Goal: Task Accomplishment & Management: Complete application form

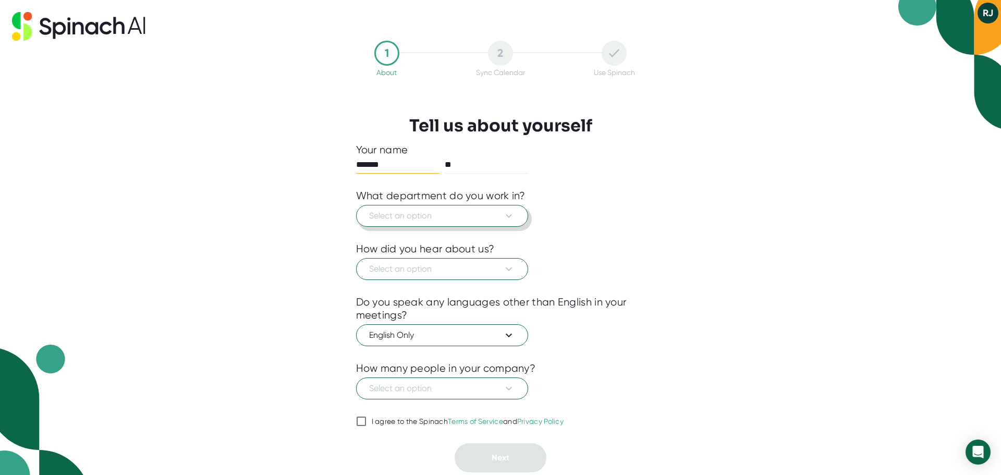
click at [434, 220] on span "Select an option" at bounding box center [442, 216] width 146 height 13
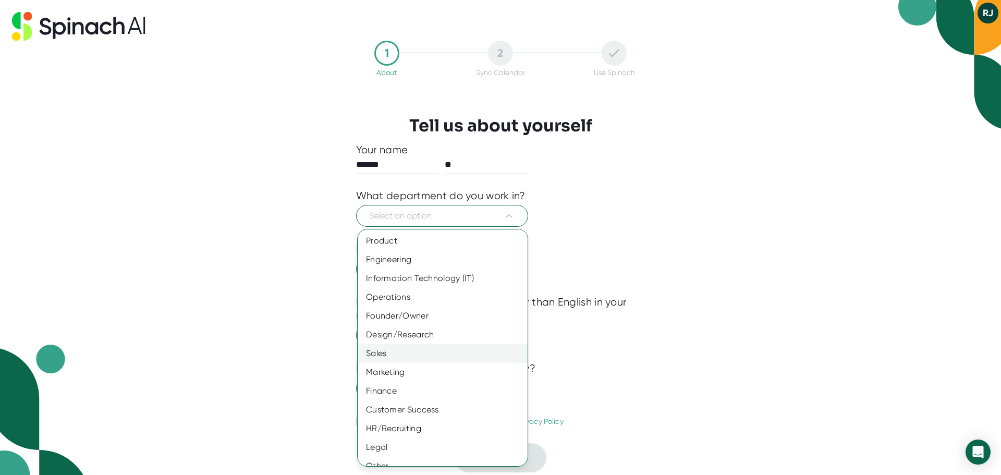
click at [388, 352] on div "Sales" at bounding box center [447, 353] width 178 height 19
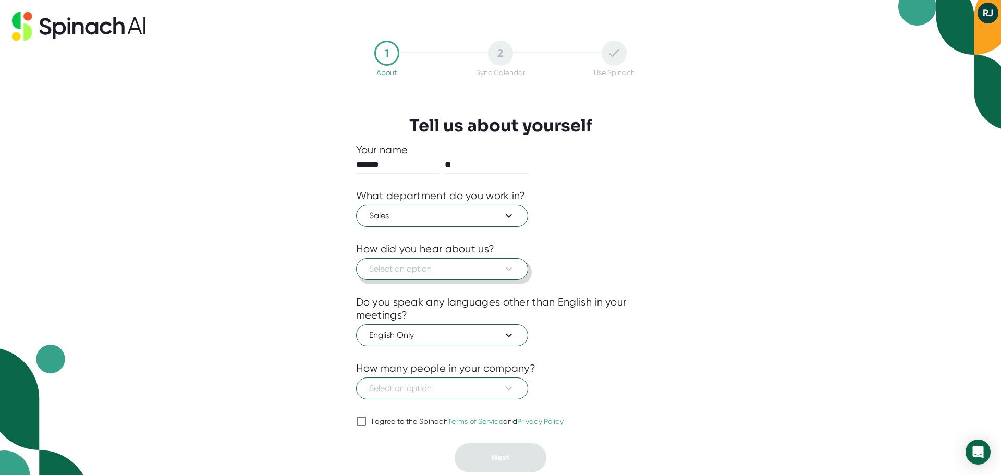
click at [450, 267] on span "Select an option" at bounding box center [442, 269] width 146 height 13
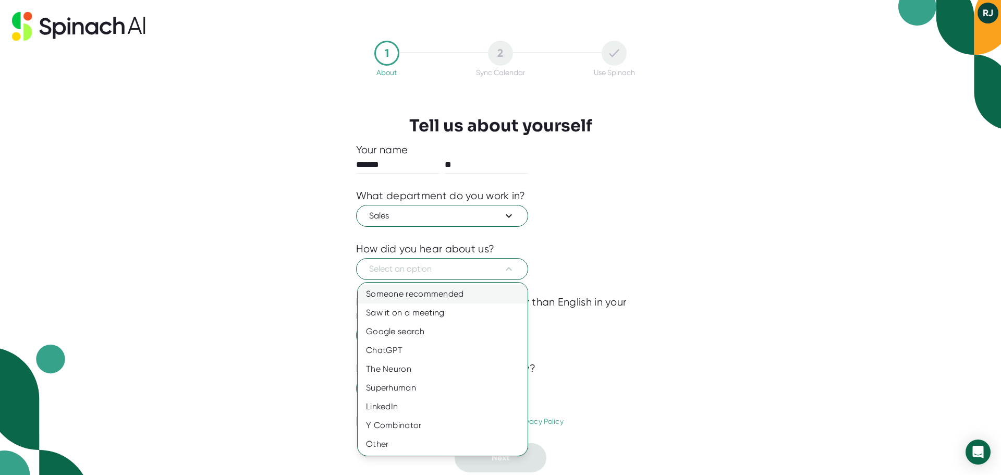
click at [434, 291] on div "Someone recommended" at bounding box center [443, 294] width 170 height 19
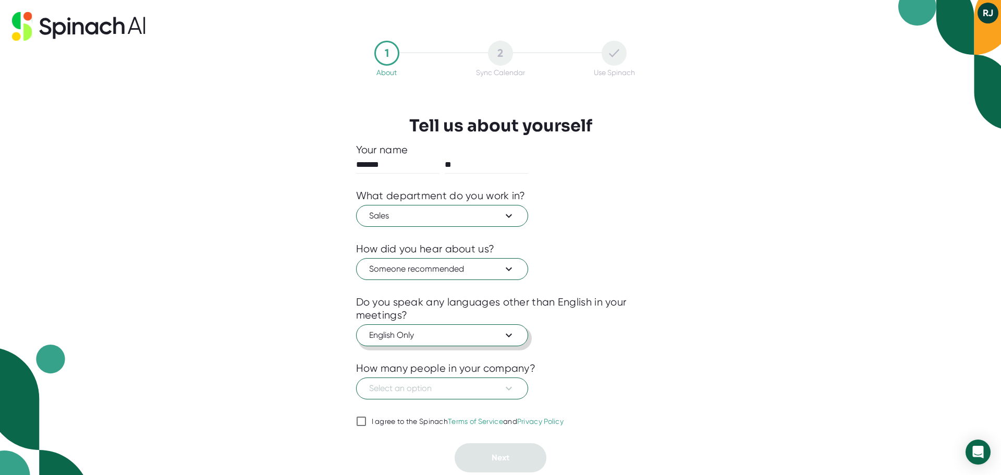
click at [428, 338] on span "English Only" at bounding box center [442, 335] width 146 height 13
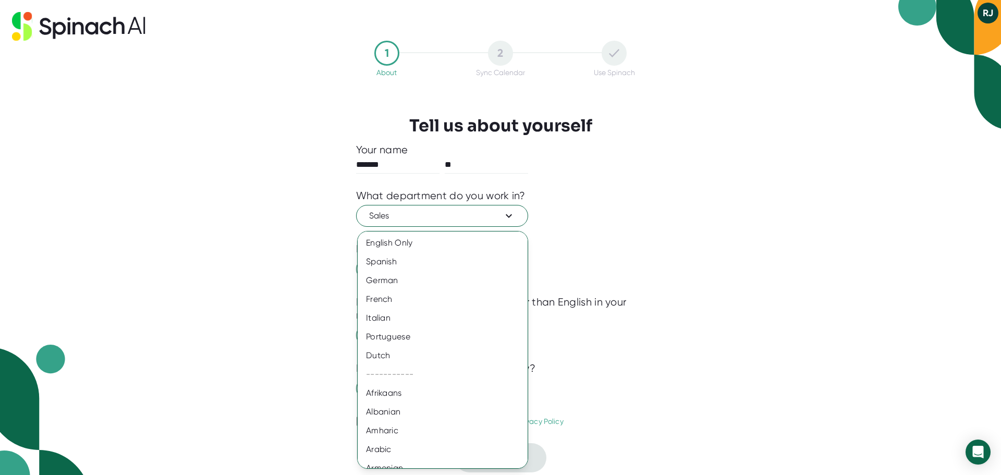
click at [657, 327] on div at bounding box center [500, 237] width 1001 height 475
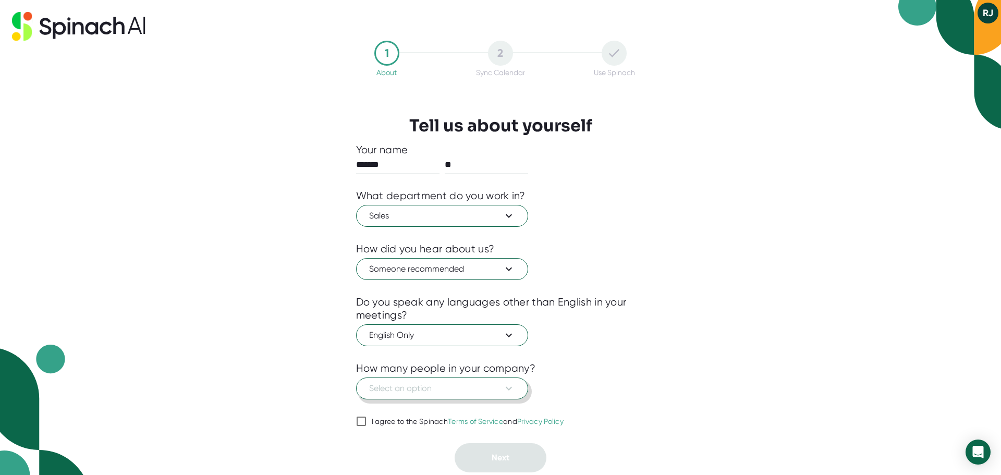
click at [435, 389] on span "Select an option" at bounding box center [442, 388] width 146 height 13
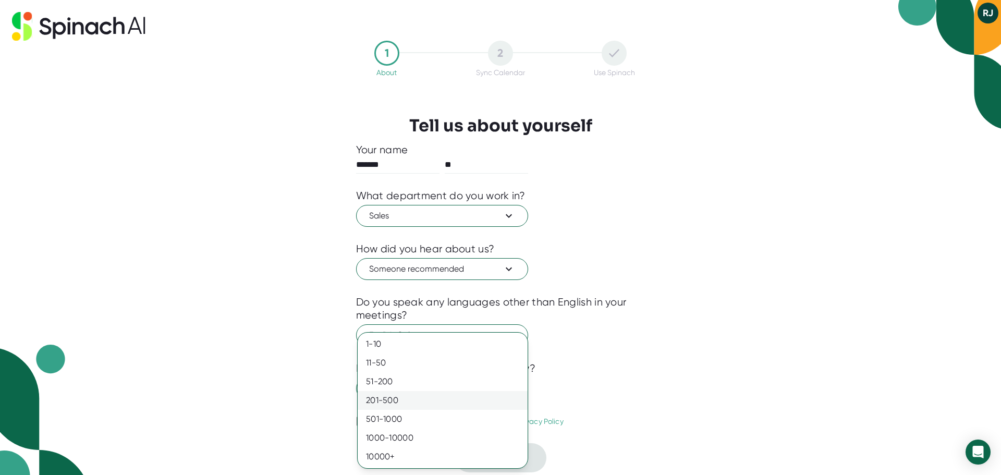
click at [397, 405] on div "201-500" at bounding box center [443, 400] width 170 height 19
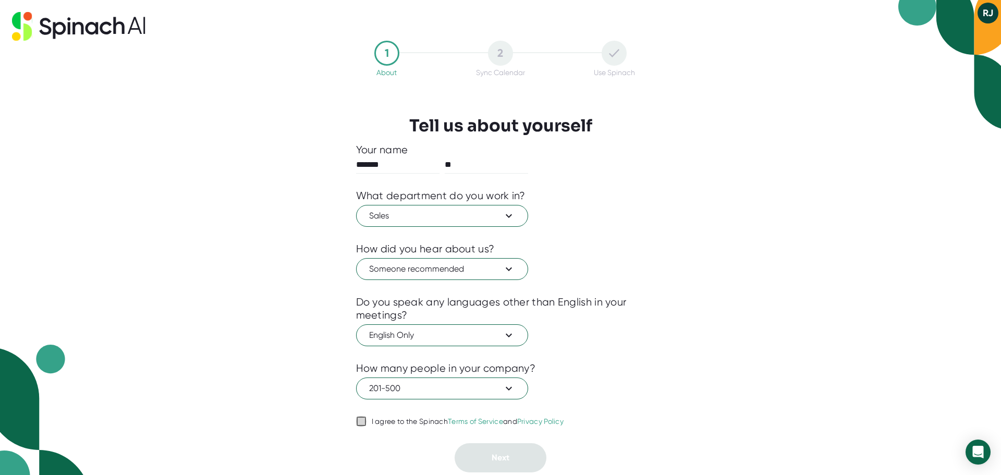
click at [358, 412] on input "I agree to the Spinach Terms of Service and Privacy Policy" at bounding box center [361, 421] width 10 height 13
checkbox input "true"
click at [503, 412] on button "Next" at bounding box center [501, 457] width 92 height 29
